Goal: Task Accomplishment & Management: Manage account settings

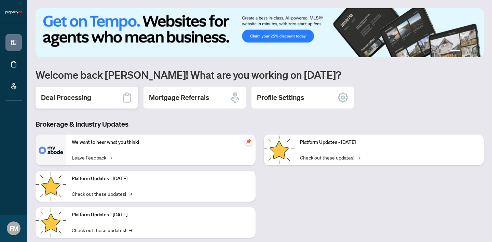
click at [72, 97] on h2 "Deal Processing" at bounding box center [66, 98] width 50 height 10
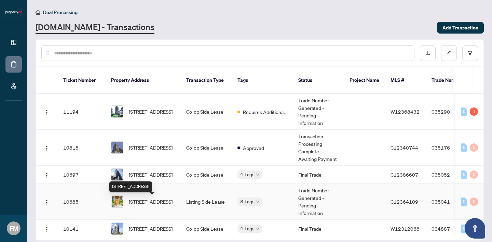
click at [145, 205] on span "[STREET_ADDRESS]" at bounding box center [151, 201] width 44 height 8
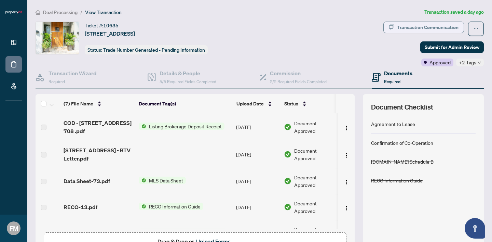
click at [428, 26] on div "Transaction Communication" at bounding box center [427, 27] width 61 height 11
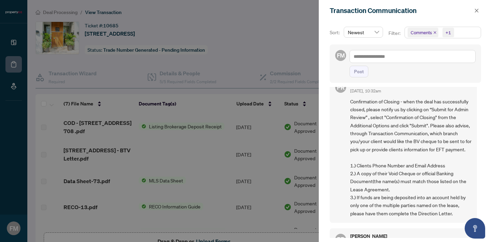
scroll to position [334, 0]
click at [473, 13] on button "button" at bounding box center [476, 10] width 9 height 8
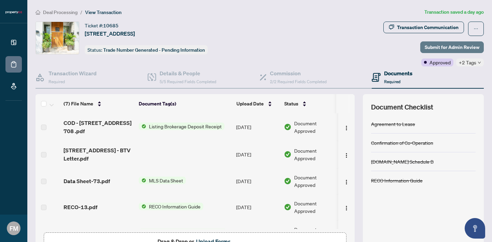
click at [441, 45] on span "Submit for Admin Review" at bounding box center [452, 47] width 55 height 11
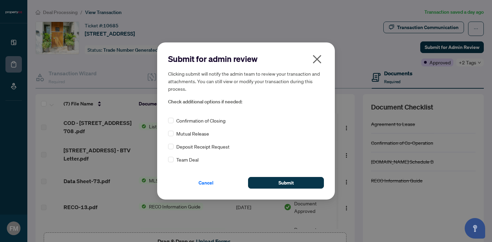
click at [199, 121] on span "Confirmation of Closing" at bounding box center [200, 121] width 49 height 8
click at [284, 179] on span "Submit" at bounding box center [285, 182] width 15 height 11
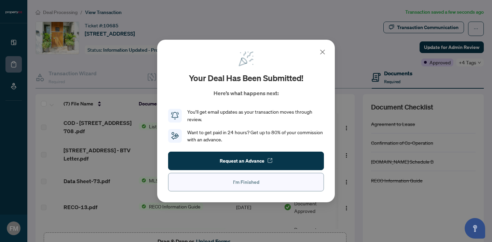
click at [239, 186] on span "I'm Finished" at bounding box center [246, 181] width 26 height 11
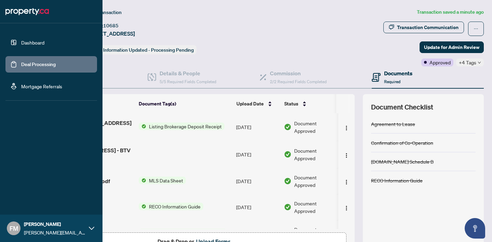
click at [21, 61] on link "Deal Processing" at bounding box center [38, 64] width 35 height 6
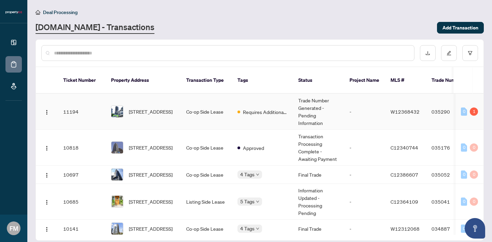
click at [220, 115] on td "Co-op Side Lease" at bounding box center [206, 112] width 51 height 36
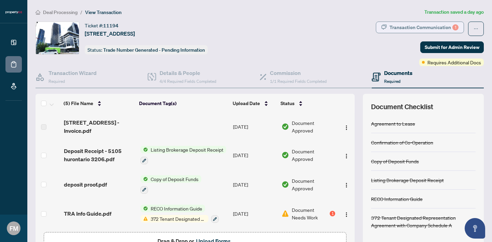
click at [447, 27] on div "Transaction Communication 1" at bounding box center [423, 27] width 69 height 11
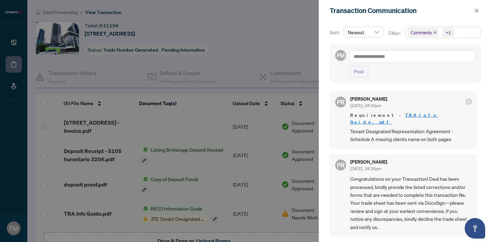
scroll to position [1, 0]
click at [298, 125] on div at bounding box center [246, 121] width 492 height 242
click at [479, 8] on icon "close" at bounding box center [476, 10] width 5 height 5
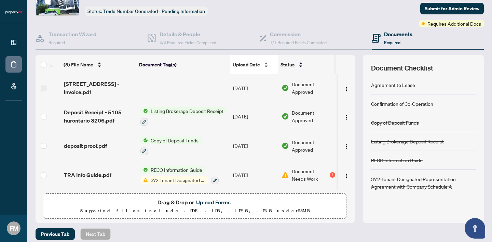
scroll to position [39, 0]
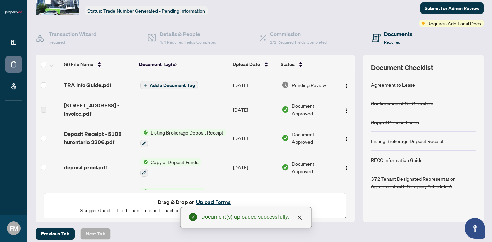
click at [183, 83] on span "Add a Document Tag" at bounding box center [172, 85] width 45 height 5
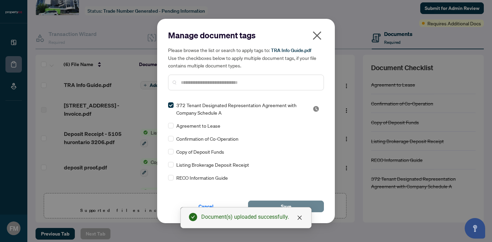
click at [305, 202] on button "Save" at bounding box center [286, 206] width 76 height 12
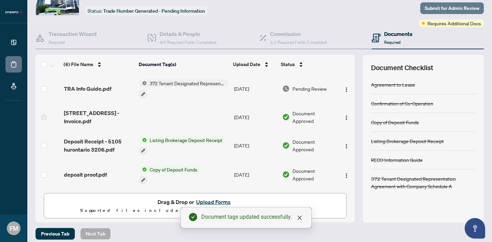
click at [455, 11] on span "Submit for Admin Review" at bounding box center [452, 8] width 55 height 11
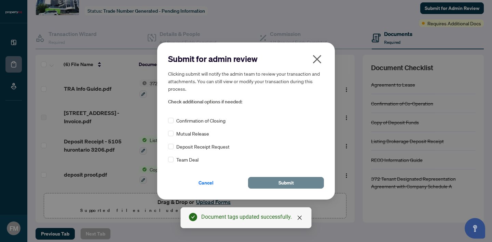
click at [290, 181] on span "Submit" at bounding box center [285, 182] width 15 height 11
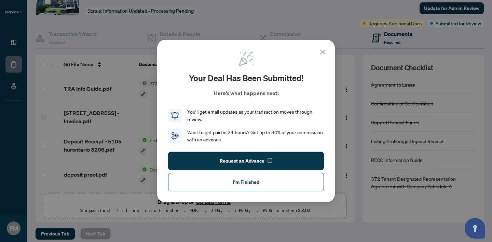
click at [323, 51] on icon at bounding box center [322, 52] width 4 height 4
